Goal: Information Seeking & Learning: Find specific page/section

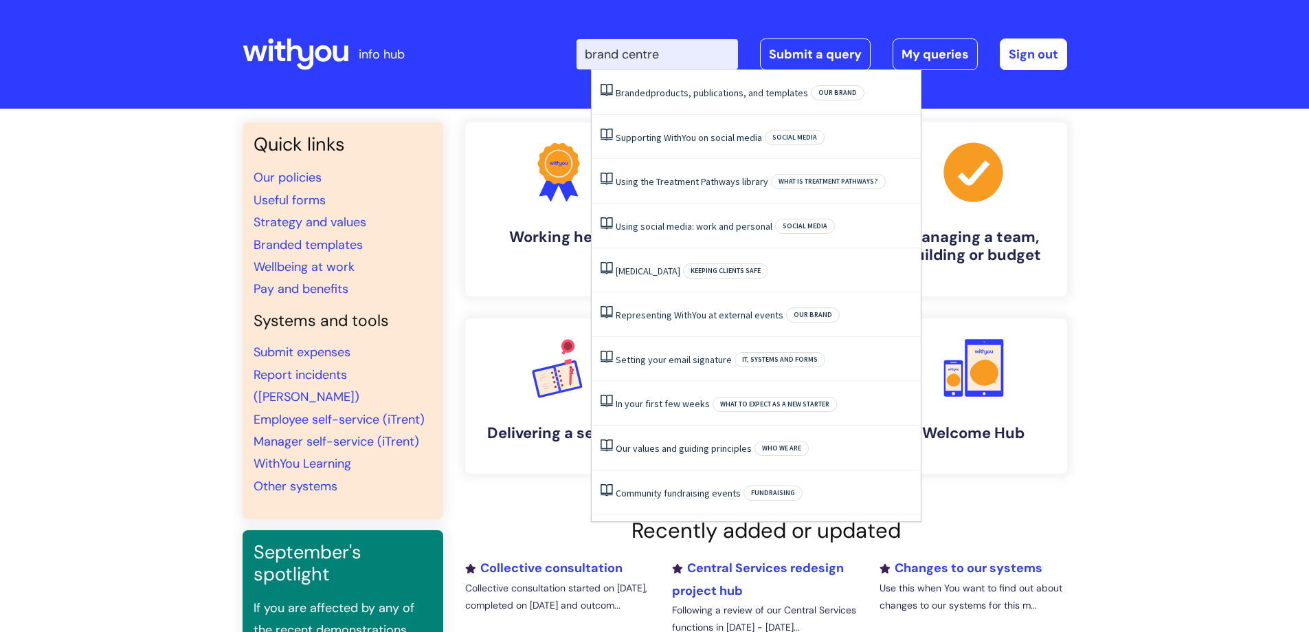
type input "brand centre"
click button "Search" at bounding box center [0, 0] width 0 height 0
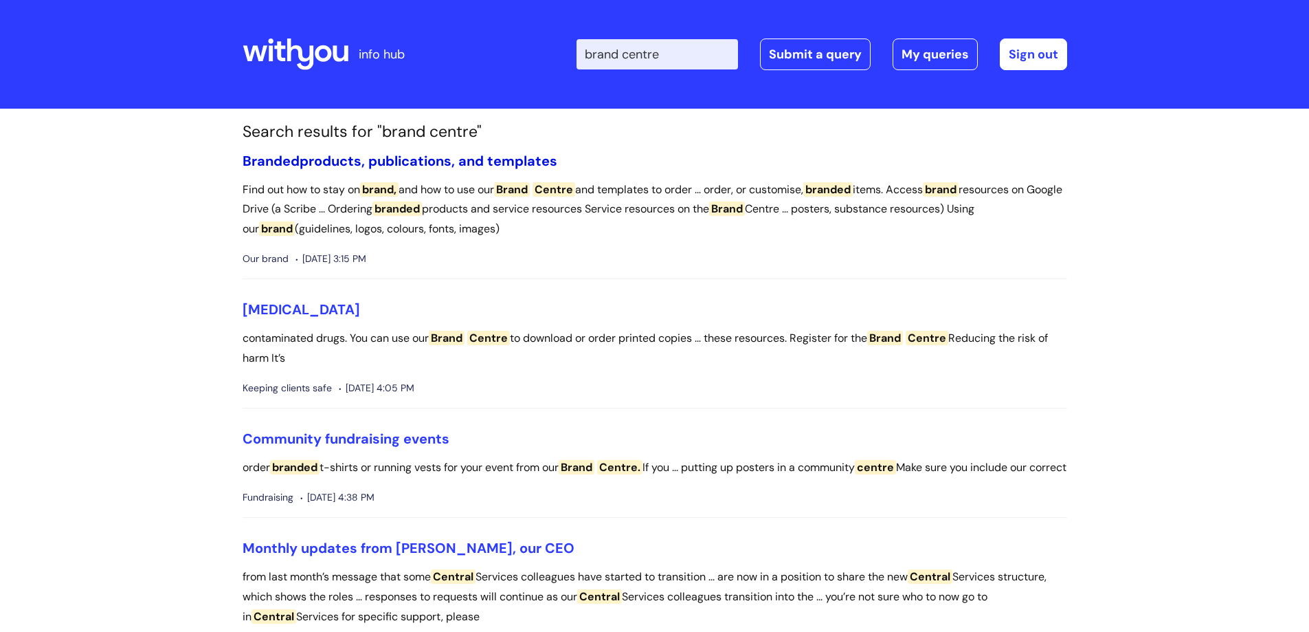
click at [446, 159] on link "Branded products, publications, and templates" at bounding box center [400, 161] width 315 height 18
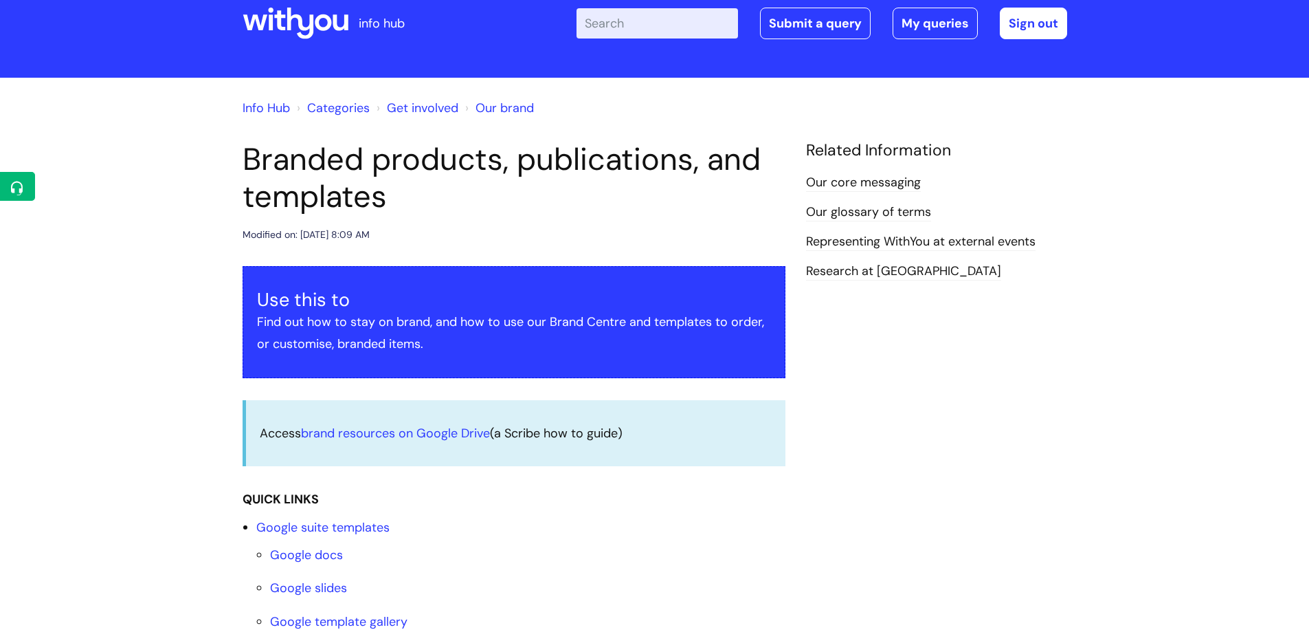
scroll to position [206, 0]
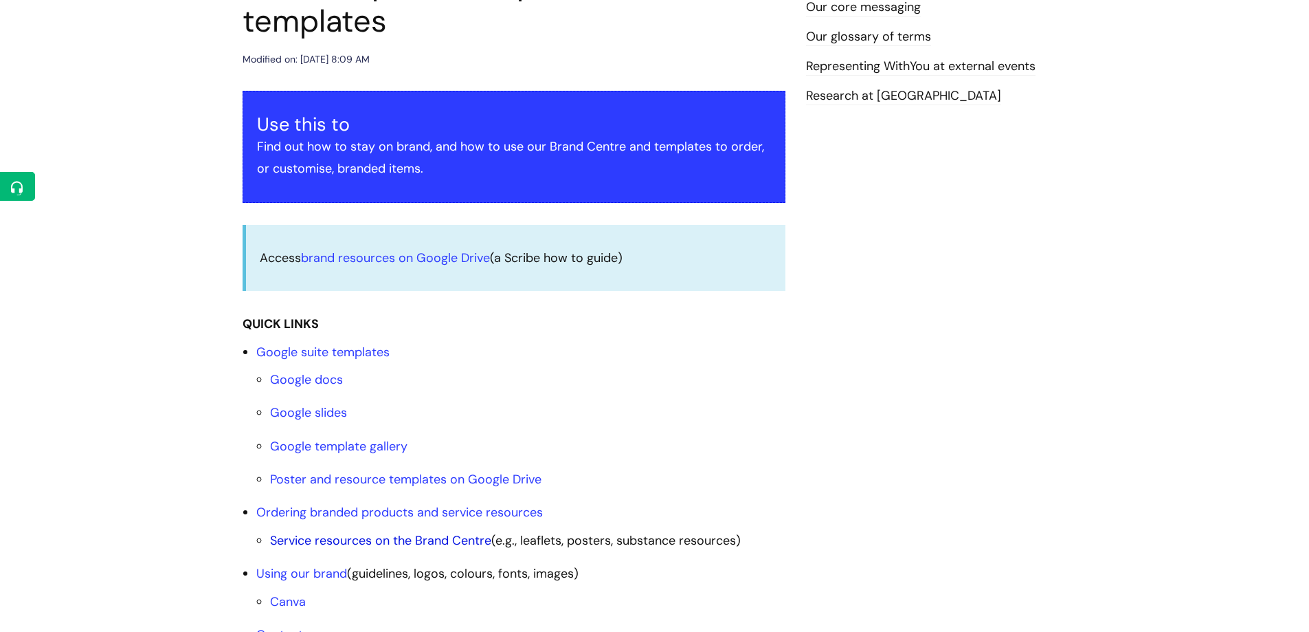
click at [426, 540] on link "Service resources on the Brand Centre" at bounding box center [380, 540] width 221 height 16
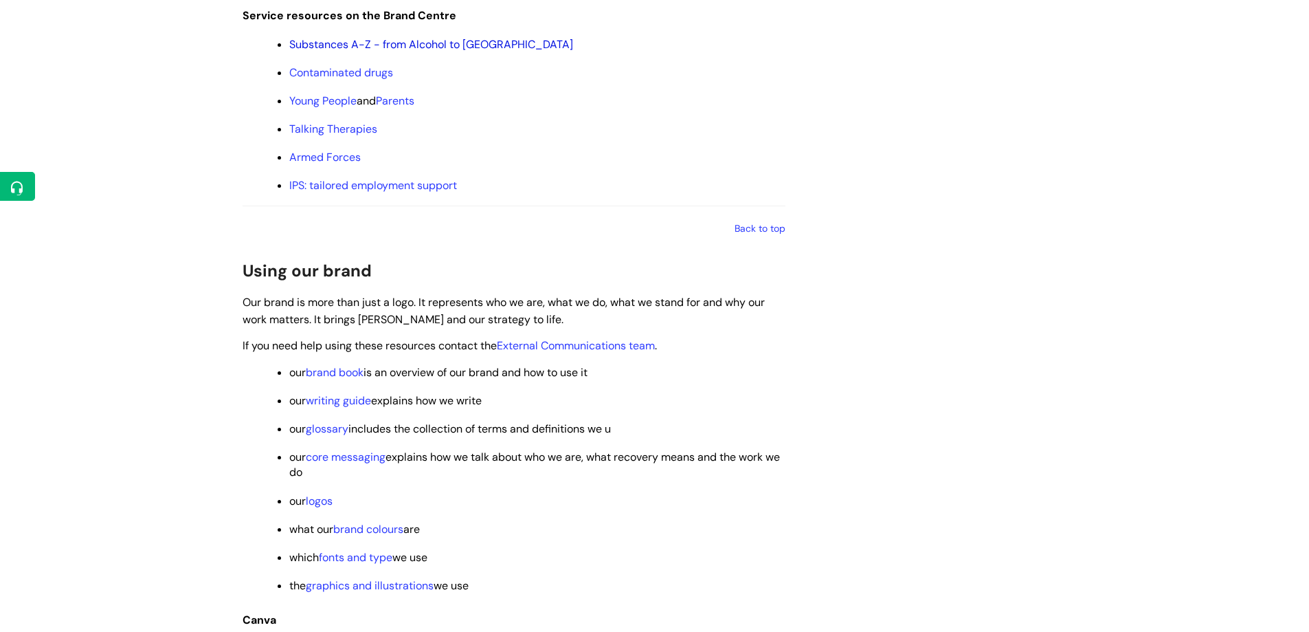
click at [322, 47] on link "Substances A-Z - from Alcohol to Xylazine" at bounding box center [431, 44] width 284 height 14
